Goal: Information Seeking & Learning: Learn about a topic

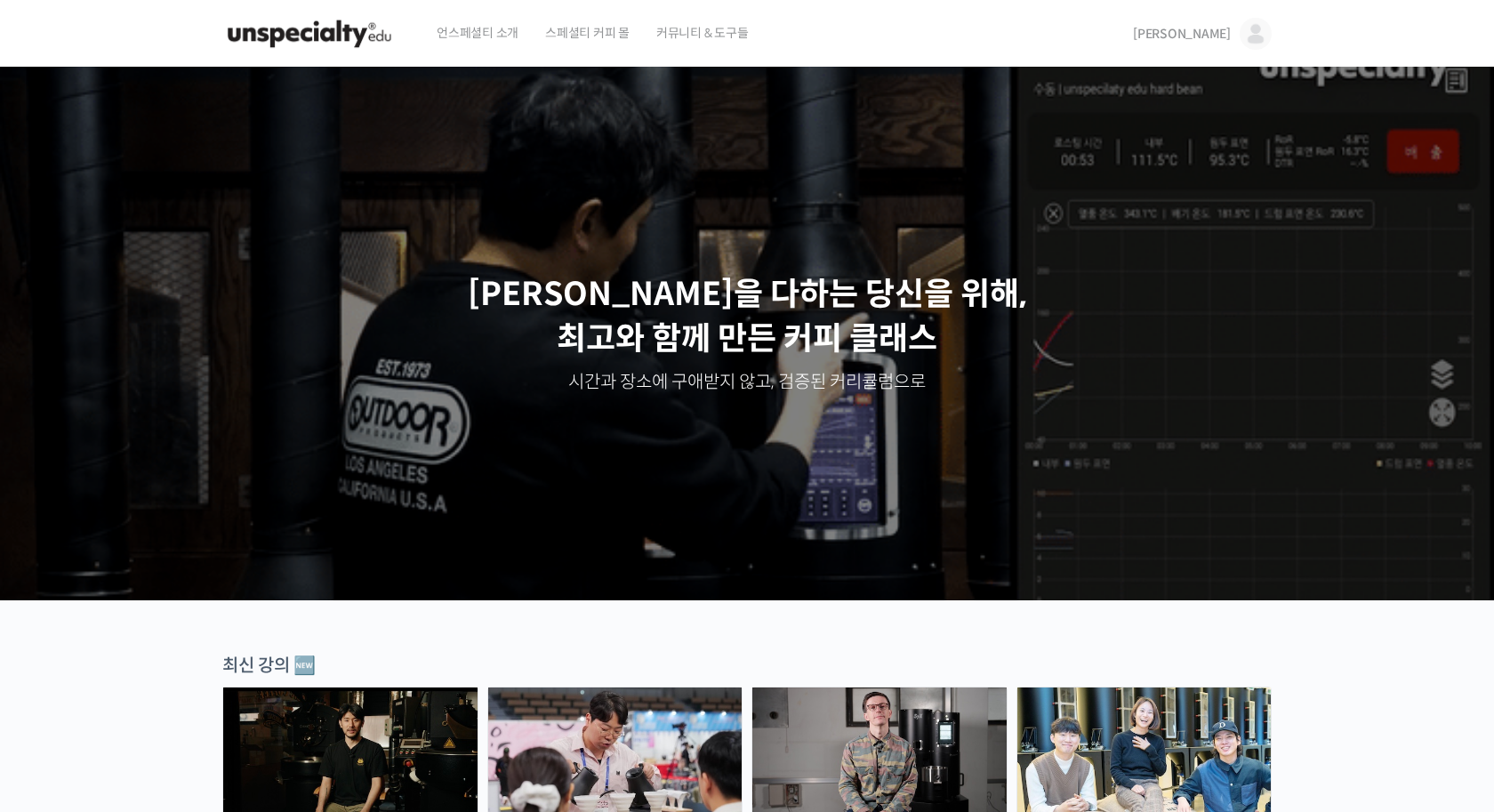
click at [1213, 35] on span "[PERSON_NAME]" at bounding box center [1181, 33] width 98 height 16
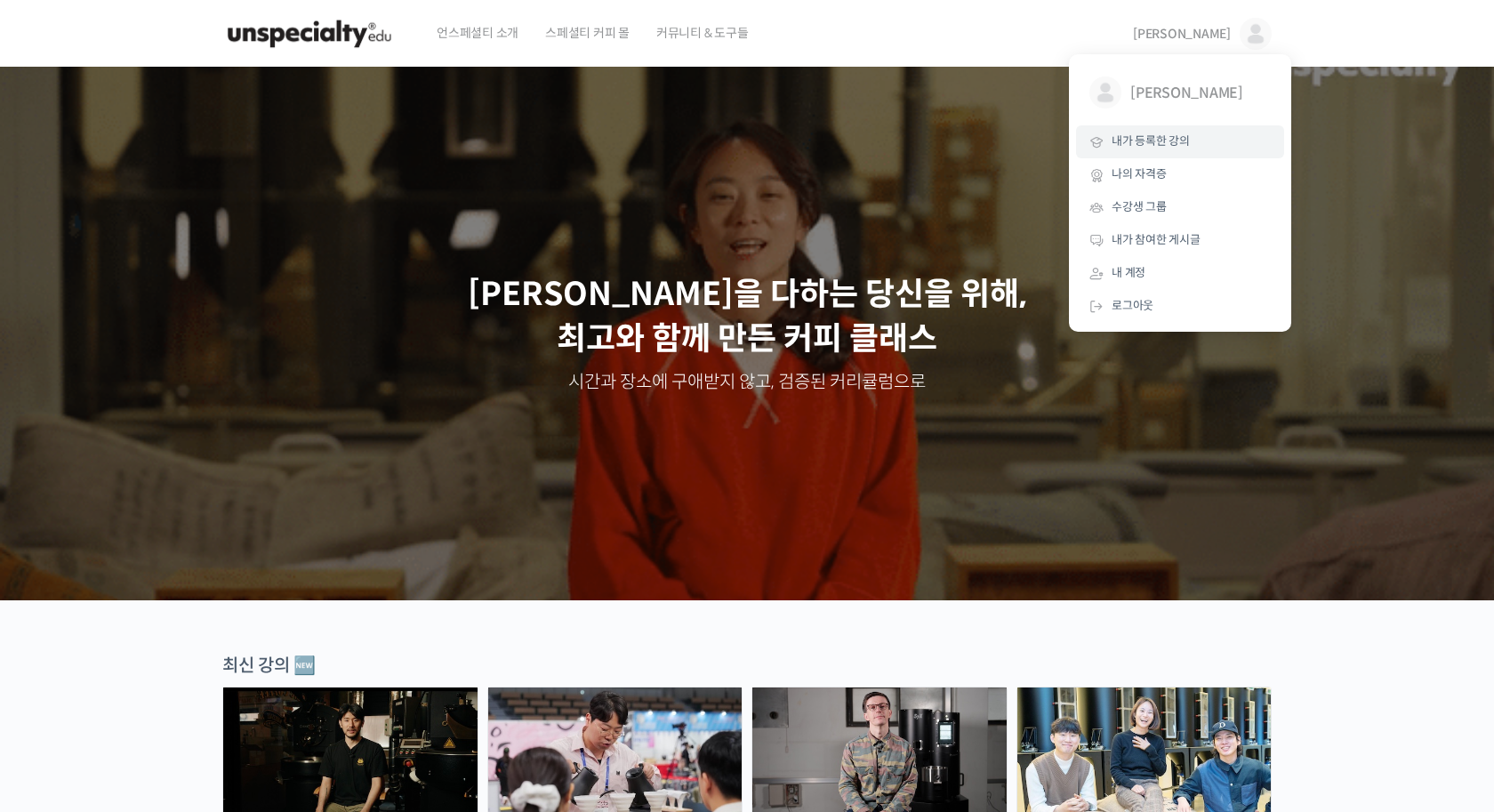
click at [1162, 138] on span "내가 등록한 강의" at bounding box center [1150, 141] width 78 height 15
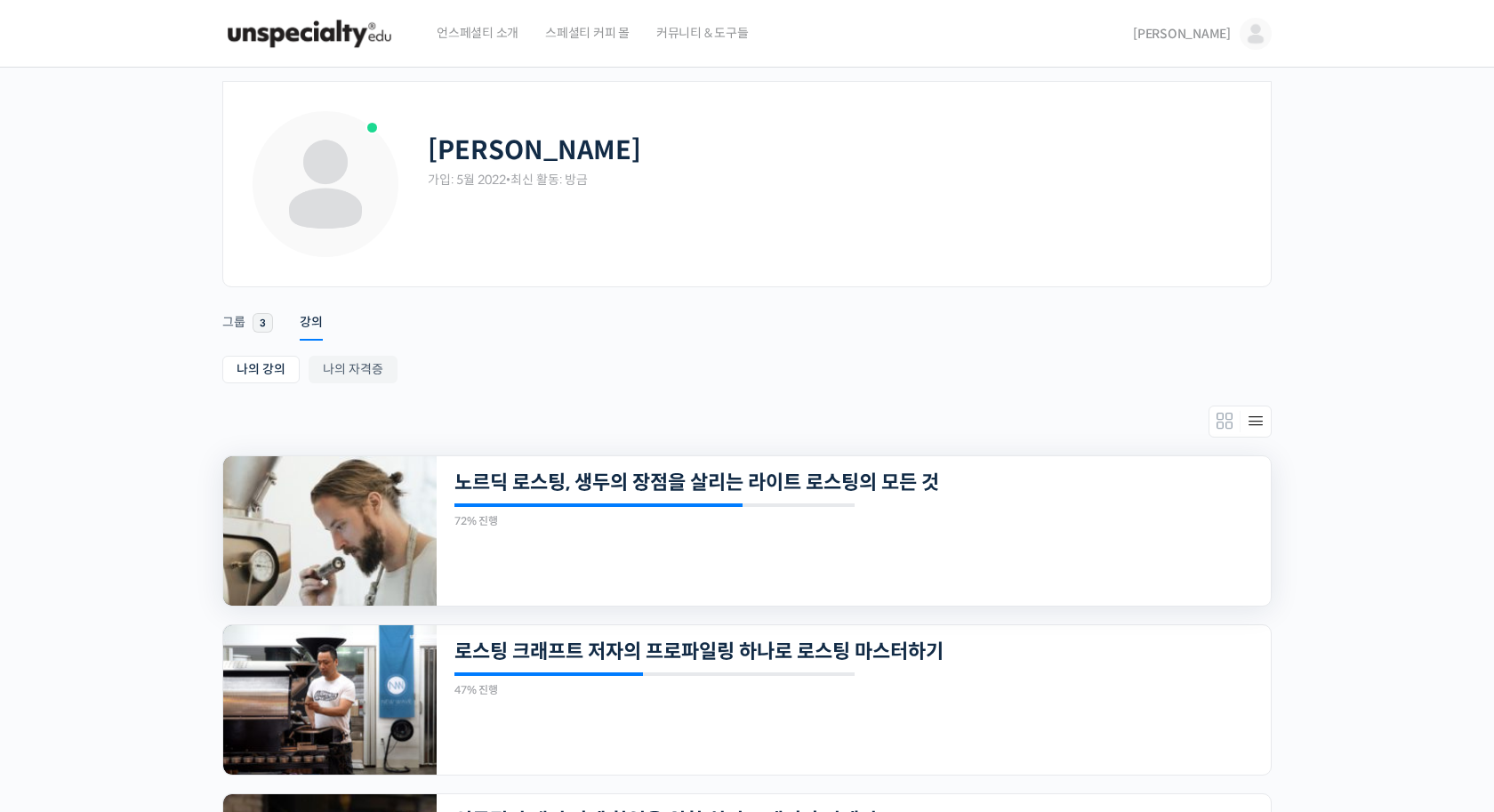
click at [352, 549] on img at bounding box center [330, 530] width 214 height 150
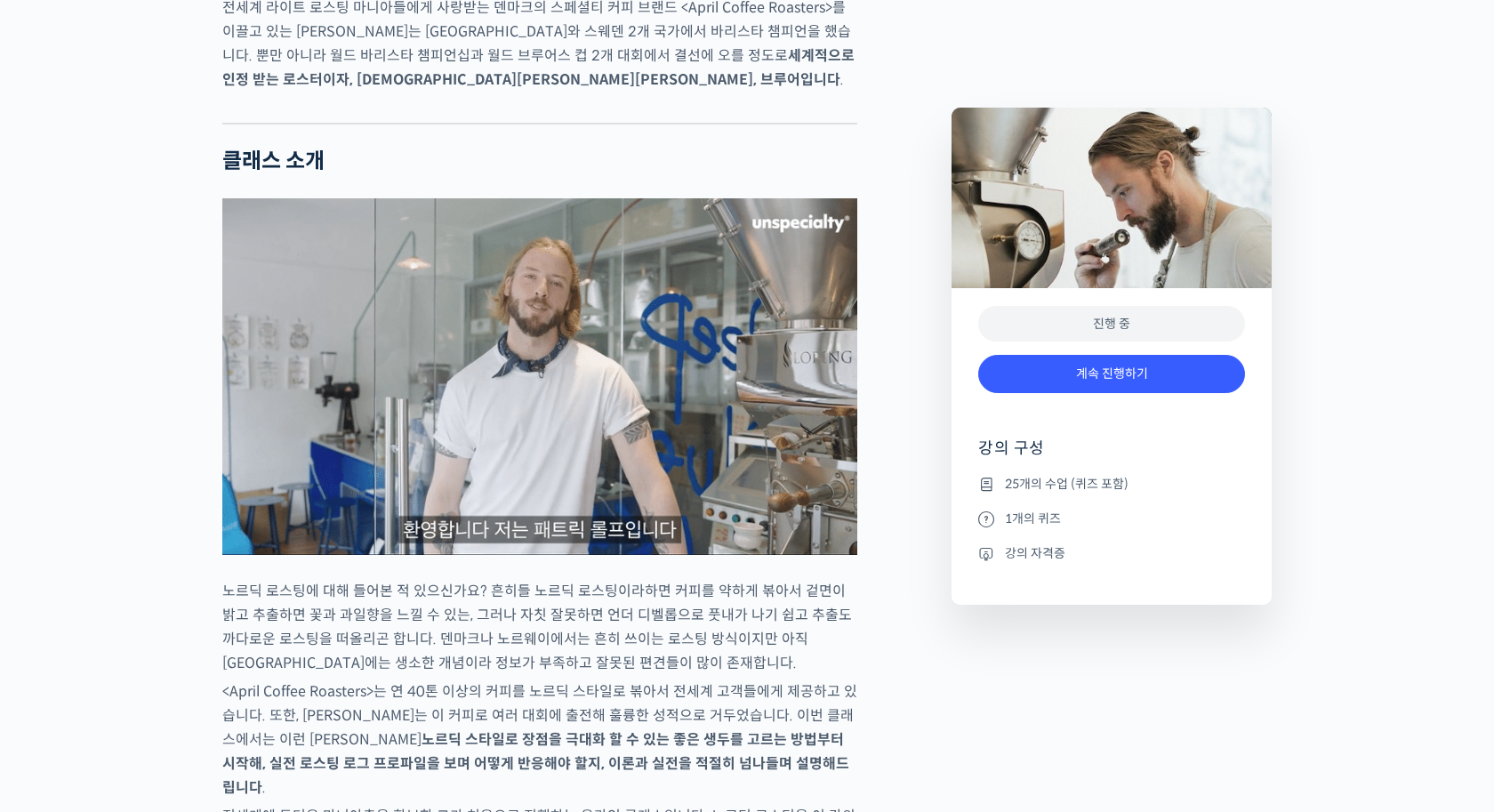
scroll to position [1689, 0]
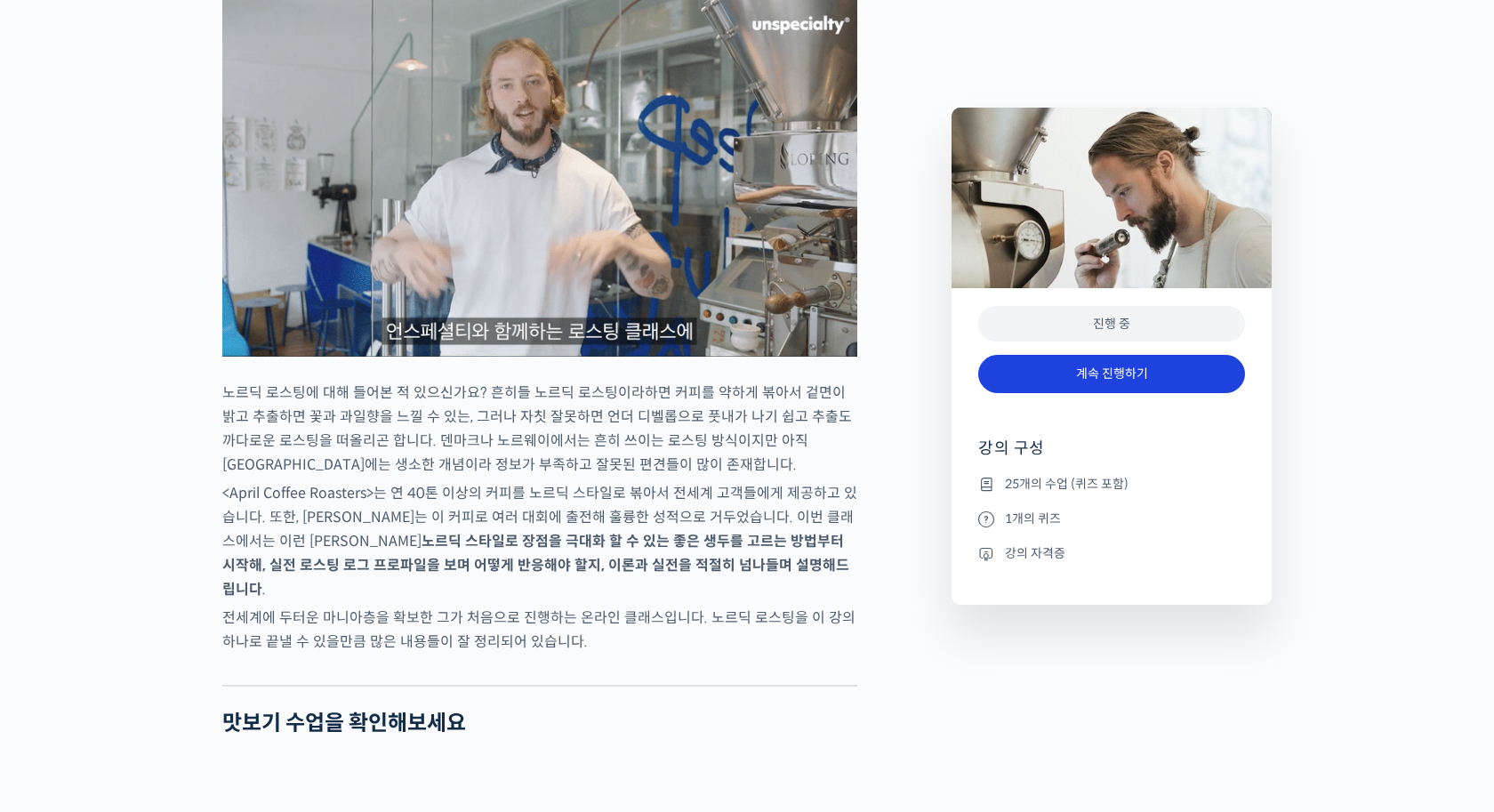
click at [1174, 364] on link "계속 진행하기" at bounding box center [1111, 374] width 267 height 39
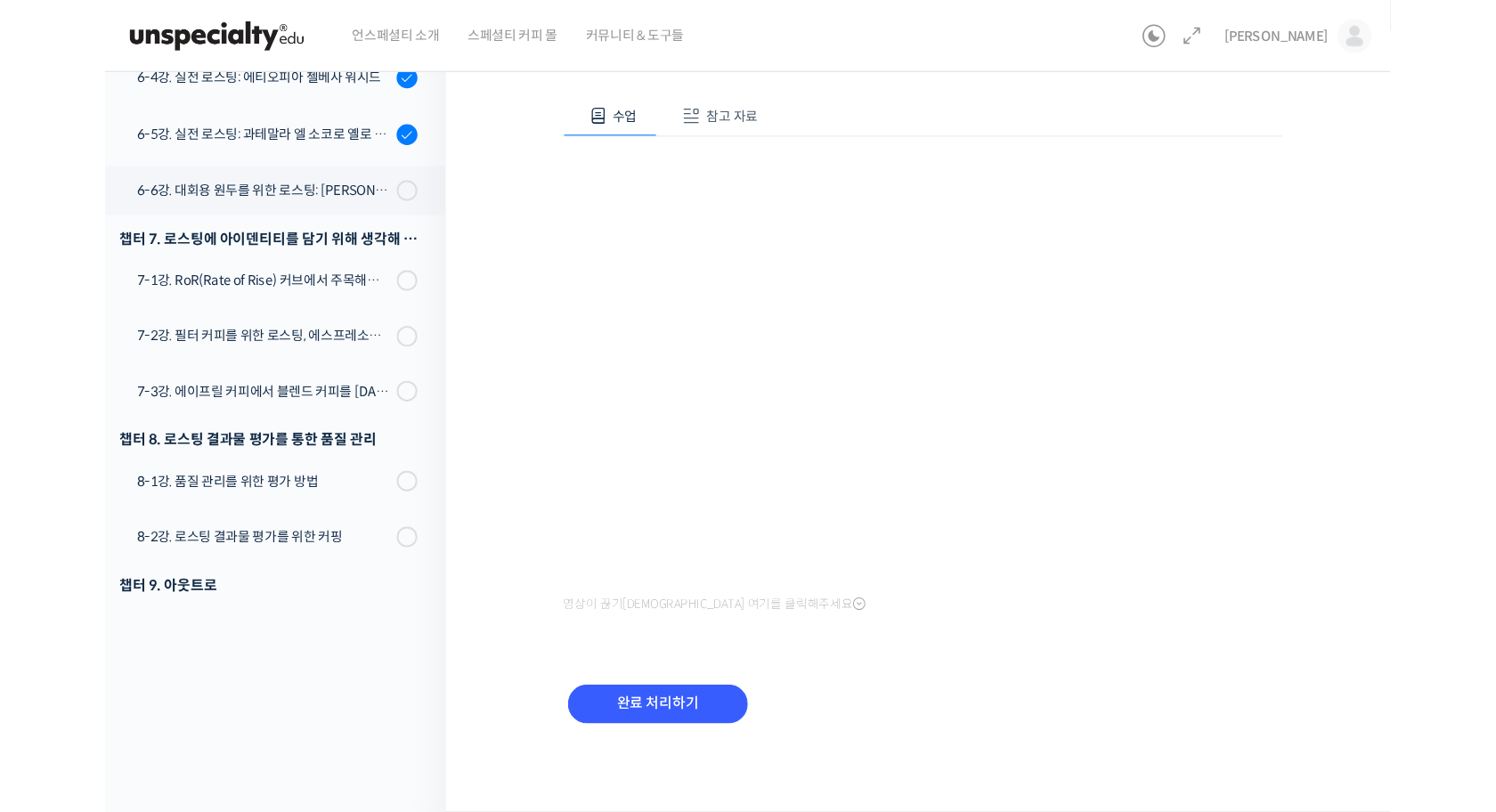
scroll to position [159, 0]
